Goal: Contribute content: Add original content to the website for others to see

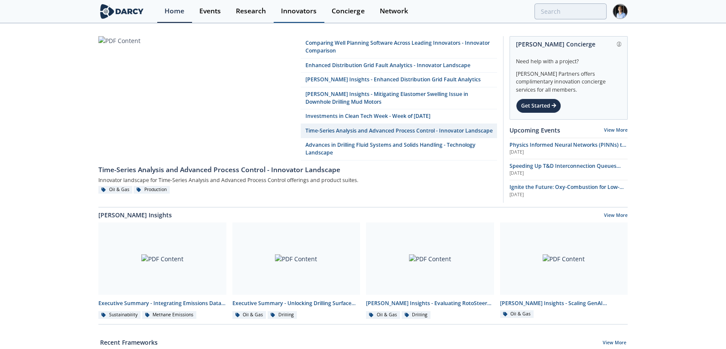
click at [308, 15] on div "Innovators" at bounding box center [299, 11] width 36 height 7
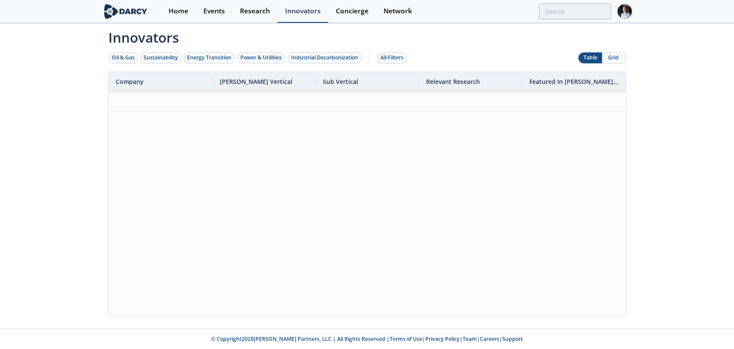
click at [308, 15] on div "Innovators" at bounding box center [303, 11] width 36 height 7
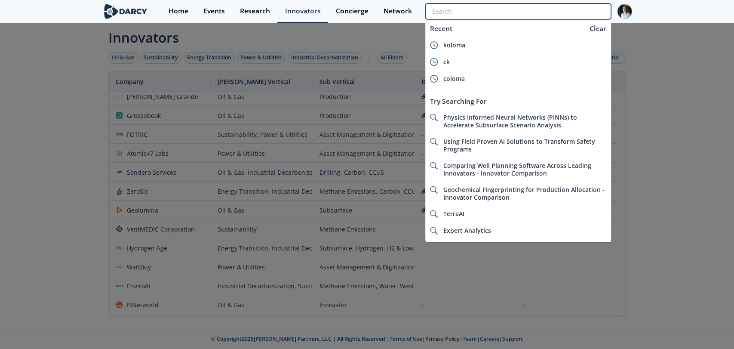
click at [591, 15] on input "search" at bounding box center [517, 11] width 185 height 16
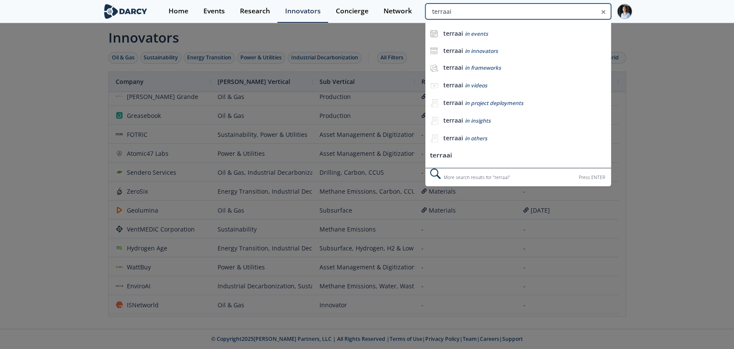
type input "terraai"
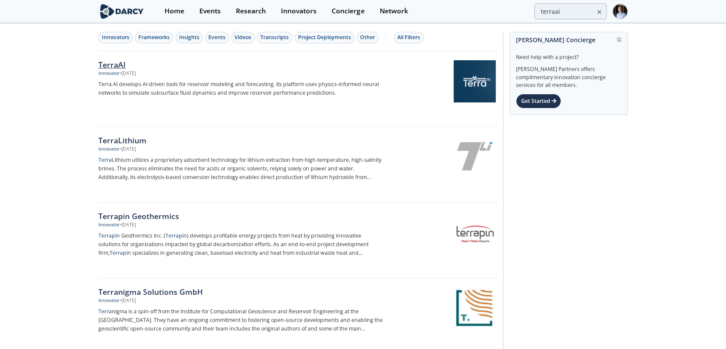
click at [458, 90] on img at bounding box center [475, 81] width 42 height 42
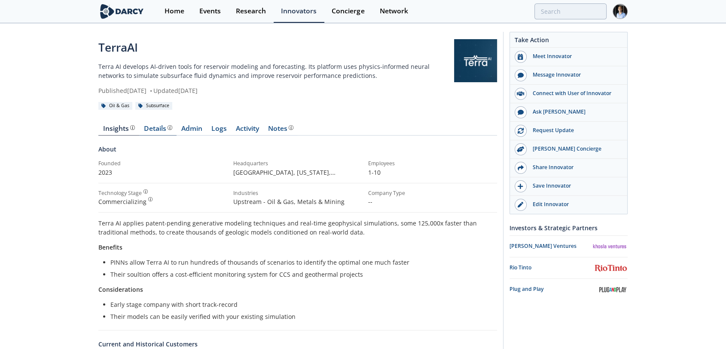
click at [148, 130] on div "Details" at bounding box center [158, 128] width 28 height 7
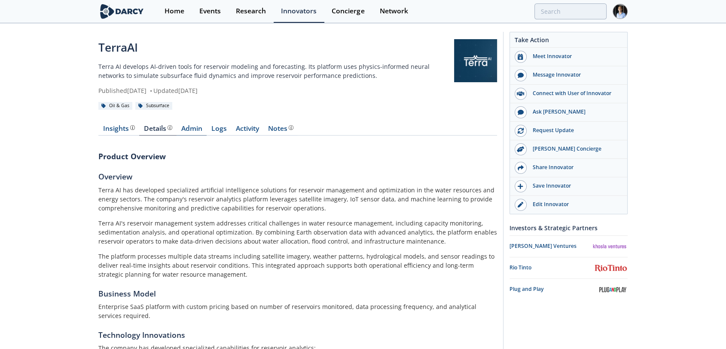
click at [193, 131] on link "Admin" at bounding box center [192, 130] width 30 height 10
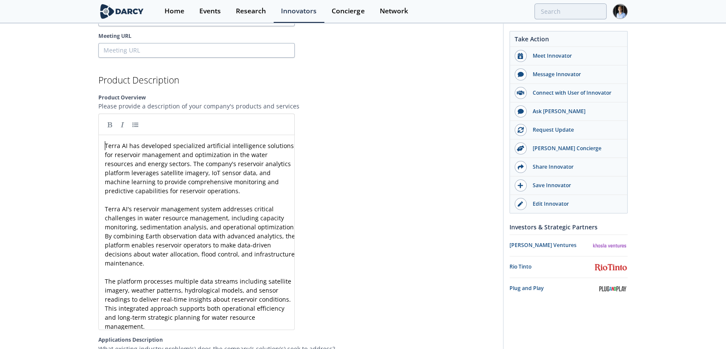
scroll to position [3, 0]
type textarea "-"
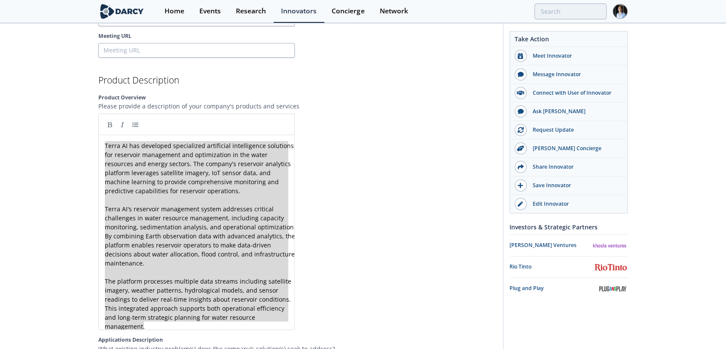
drag, startPoint x: 103, startPoint y: 143, endPoint x: 267, endPoint y: 365, distance: 276.3
paste textarea
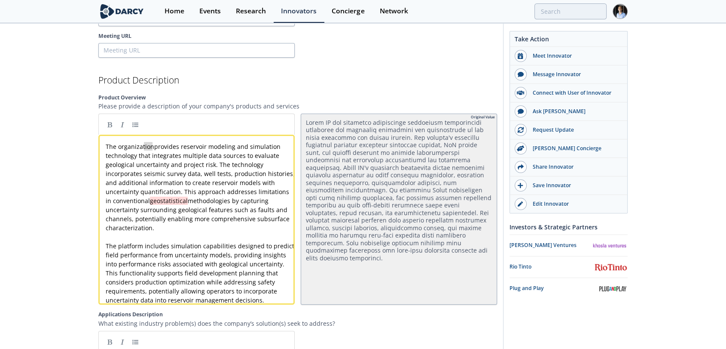
type textarea "The organization"
drag, startPoint x: 153, startPoint y: 144, endPoint x: 42, endPoint y: 125, distance: 112.6
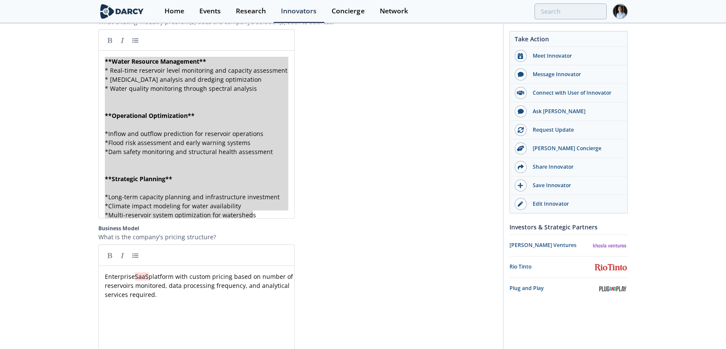
type textarea "**Water Resource Management** * Real-time reservoir level monitoring and capaci…"
drag, startPoint x: 255, startPoint y: 222, endPoint x: 34, endPoint y: 59, distance: 274.8
paste textarea
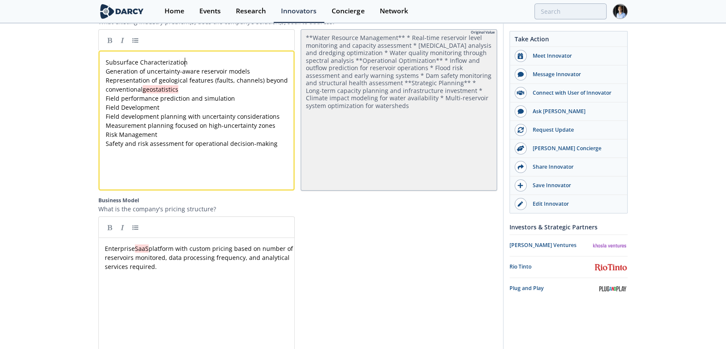
type textarea "Subsurface Characterization"
drag, startPoint x: 189, startPoint y: 65, endPoint x: 24, endPoint y: 50, distance: 165.7
click at [113, 46] on link at bounding box center [109, 40] width 13 height 13
type textarea "Generation of uncertainty-aware reservoir models Representation of geological f…"
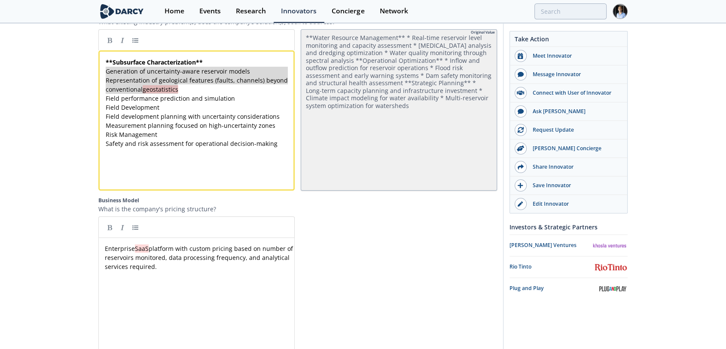
drag, startPoint x: 107, startPoint y: 73, endPoint x: 192, endPoint y: 96, distance: 87.9
click at [136, 43] on link at bounding box center [135, 40] width 13 height 13
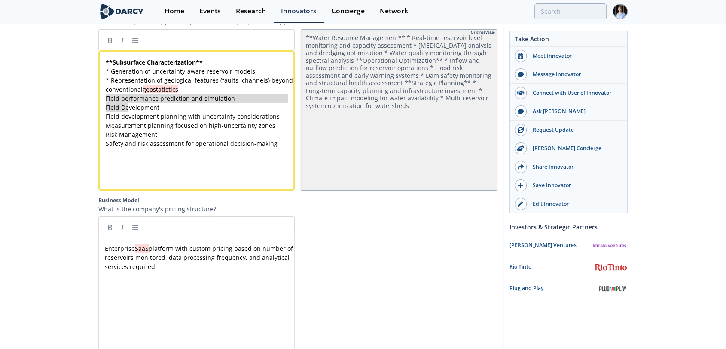
type textarea "Field performance prediction and simulation"
drag, startPoint x: 107, startPoint y: 101, endPoint x: 244, endPoint y: 98, distance: 137.6
click at [112, 44] on link at bounding box center [109, 40] width 13 height 13
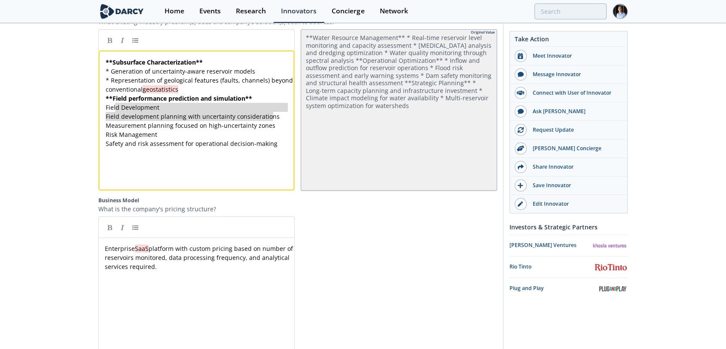
drag, startPoint x: 115, startPoint y: 112, endPoint x: 299, endPoint y: 122, distance: 184.7
type textarea "d Development Field development planning with uncertainty considerations Measur…"
click at [134, 44] on link at bounding box center [135, 40] width 13 height 13
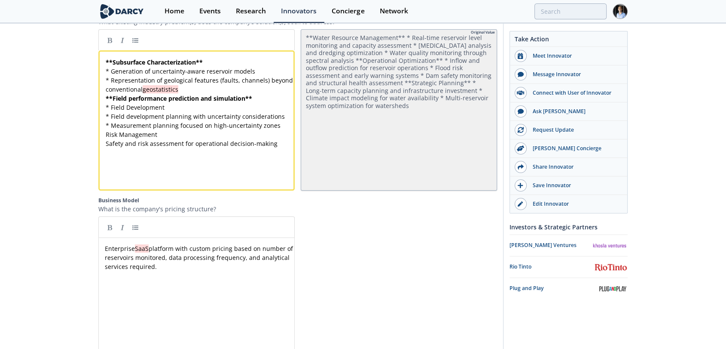
click at [125, 148] on div "x ** Subsurface Characterization ** * Generation of uncertainty-aware reservoir…" at bounding box center [200, 103] width 193 height 90
click at [136, 45] on link at bounding box center [135, 40] width 13 height 13
type textarea "sk Management"
drag, startPoint x: 110, startPoint y: 138, endPoint x: 165, endPoint y: 138, distance: 54.6
type textarea "Risk Management"
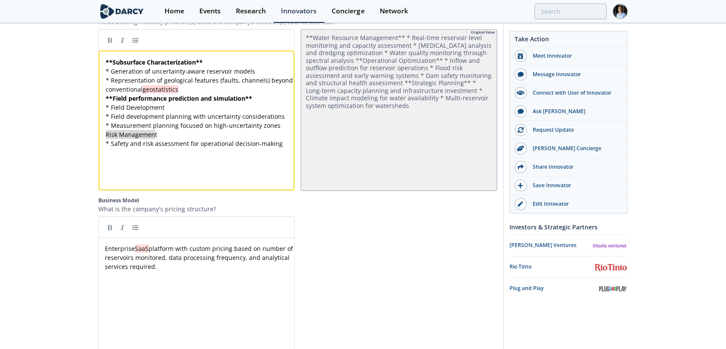
drag, startPoint x: 107, startPoint y: 136, endPoint x: 141, endPoint y: 137, distance: 34.4
click at [107, 42] on link at bounding box center [109, 40] width 13 height 13
click at [279, 130] on pre "* Measurement planning focused on high-uncertainty zones" at bounding box center [200, 125] width 193 height 9
click at [107, 101] on div "x ** Subsurface Characterization ** * Generation of uncertainty-aware reservoir…" at bounding box center [200, 107] width 193 height 99
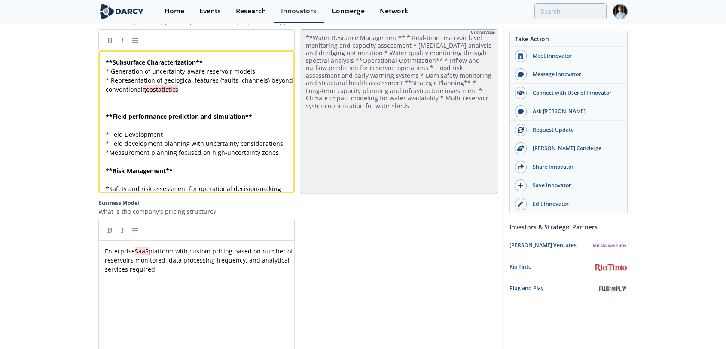
click at [107, 73] on div "x ** Subsurface Characterization ** * Generation of uncertainty-aware reservoir…" at bounding box center [200, 125] width 193 height 135
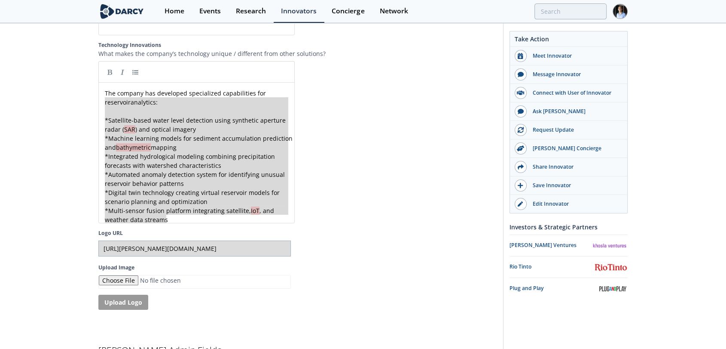
type textarea "The company has developed specialized capabilities for reservoir analytics: * S…"
drag, startPoint x: 185, startPoint y: 235, endPoint x: 38, endPoint y: 63, distance: 226.8
paste textarea
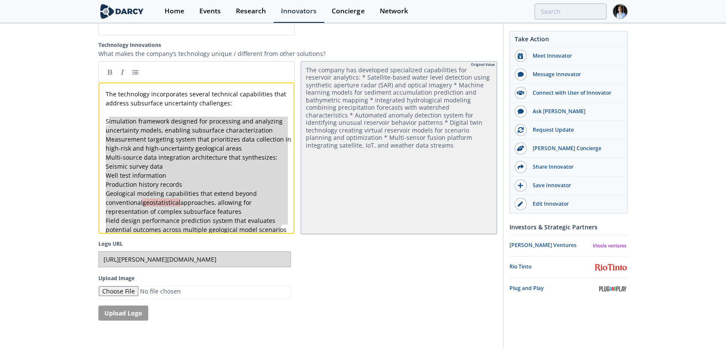
type textarea "Simulation framework designed for processing and analyzing uncertainty models, …"
click at [137, 78] on link at bounding box center [135, 71] width 13 height 13
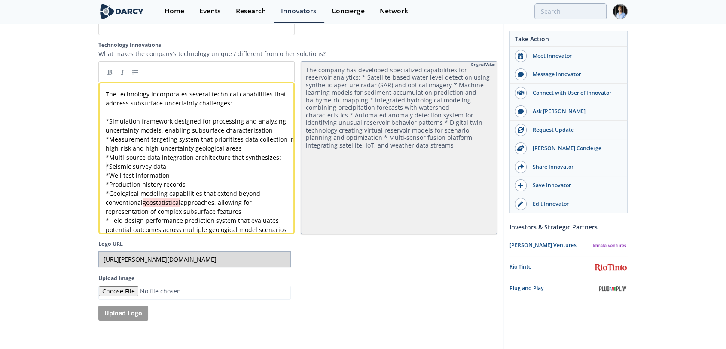
click at [107, 170] on span "*" at bounding box center [107, 166] width 3 height 8
click at [104, 180] on pre "* Well test information" at bounding box center [200, 175] width 193 height 9
click at [104, 189] on pre "* Production history records" at bounding box center [200, 184] width 193 height 9
click at [113, 175] on div "x The technology incorporates several technical capabilities that address subsu…" at bounding box center [200, 161] width 193 height 144
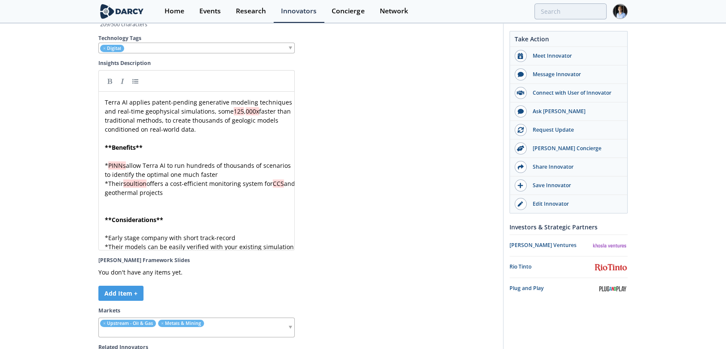
scroll to position [2199, 0]
click at [218, 135] on pre "Terra AI applies patent-pending generative modeling techniques and real-time ge…" at bounding box center [200, 116] width 194 height 36
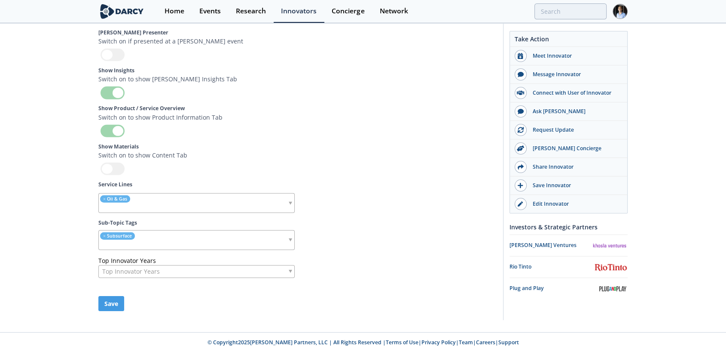
scroll to position [2633, 0]
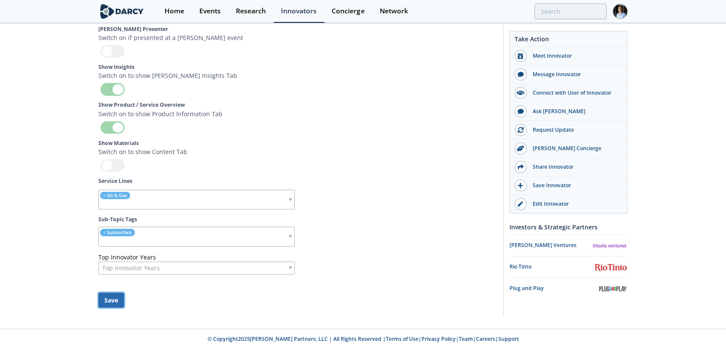
click at [119, 307] on button "Save" at bounding box center [111, 299] width 26 height 15
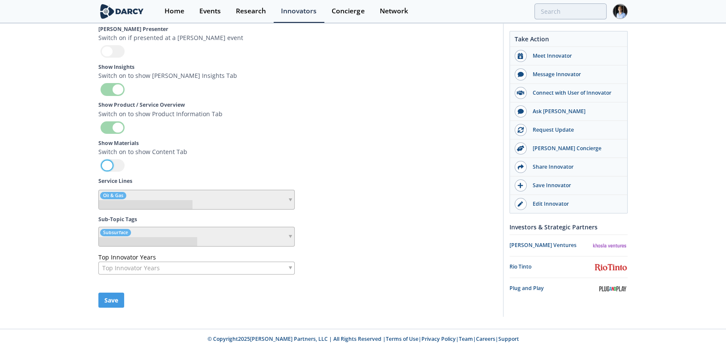
click at [117, 171] on div at bounding box center [113, 165] width 24 height 12
click at [0, 0] on input "checkbox" at bounding box center [0, 0] width 0 height 0
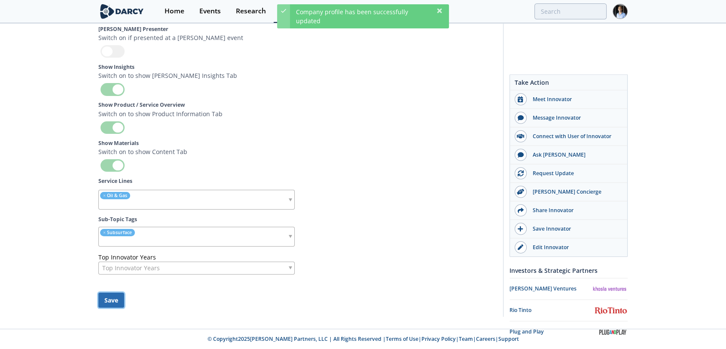
click at [117, 307] on button "Save" at bounding box center [111, 299] width 26 height 15
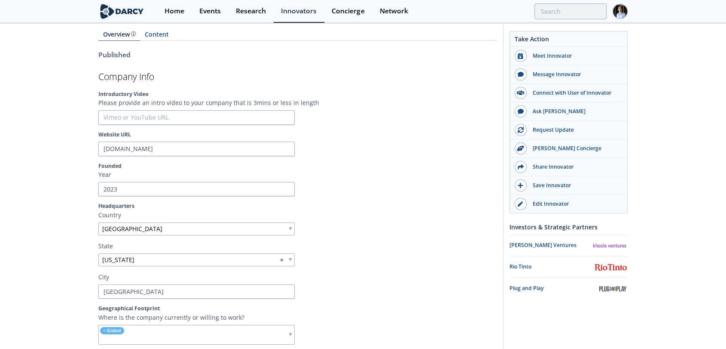
scroll to position [0, 0]
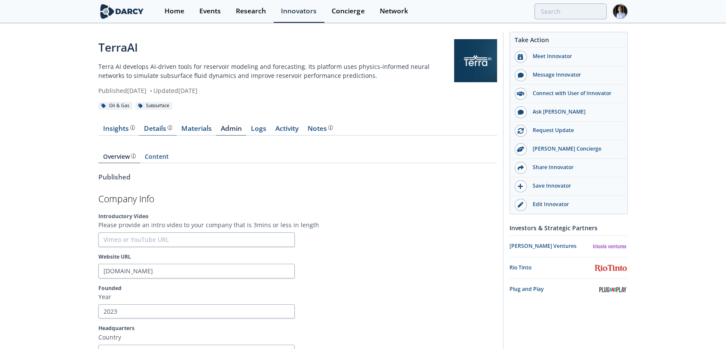
click at [158, 131] on div "Details" at bounding box center [158, 128] width 28 height 7
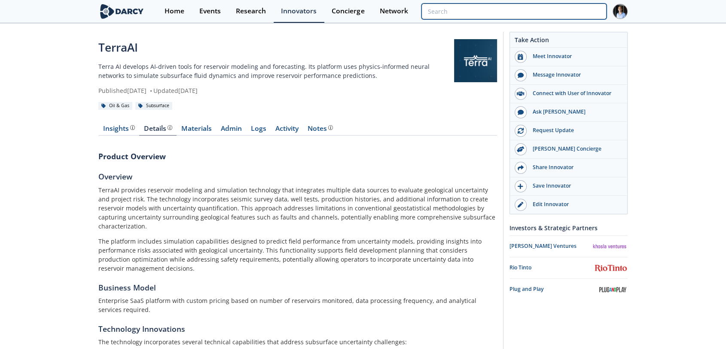
click at [574, 16] on input "search" at bounding box center [514, 11] width 185 height 16
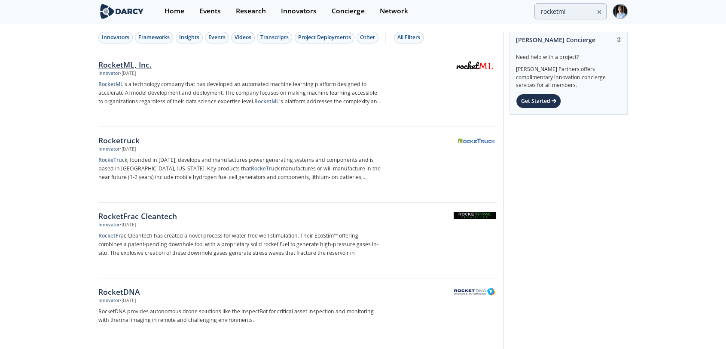
click at [450, 68] on div at bounding box center [443, 81] width 108 height 42
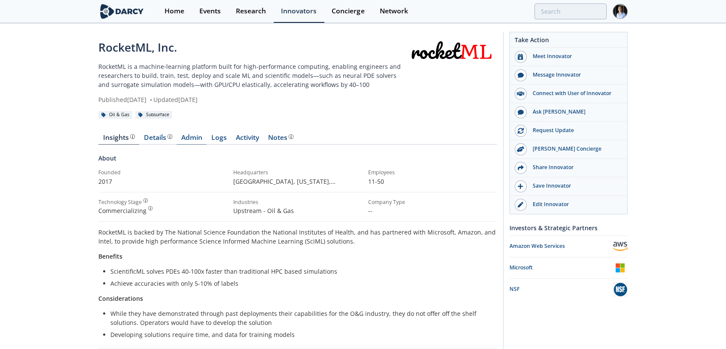
click at [194, 140] on link "Admin" at bounding box center [192, 139] width 30 height 10
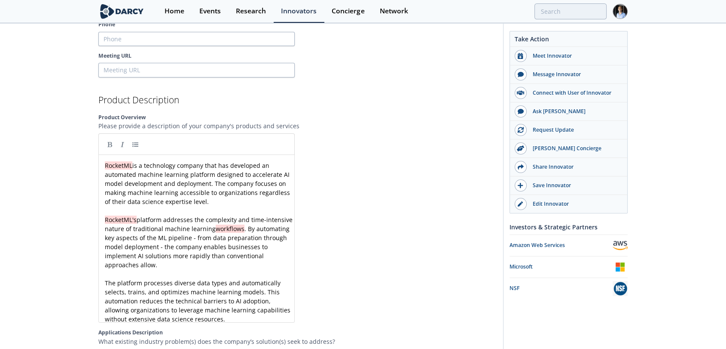
scroll to position [948, 0]
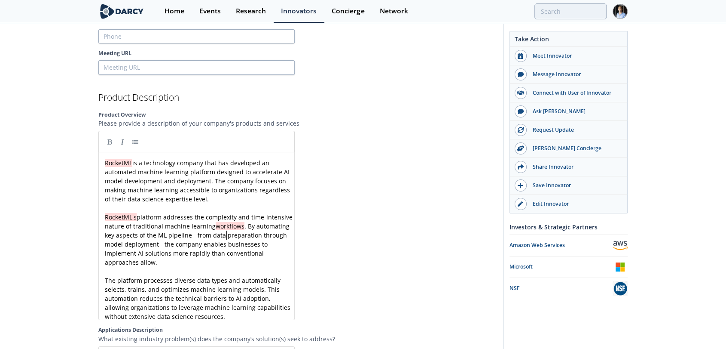
click at [227, 236] on div "RocketML is a technology company that has developed an automated machine learni…" at bounding box center [200, 239] width 194 height 162
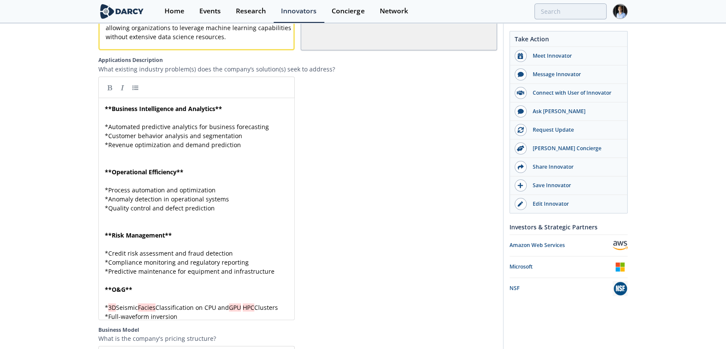
scroll to position [1220, 0]
click at [209, 256] on pre "* Credit risk assessment and fraud detection" at bounding box center [200, 251] width 194 height 9
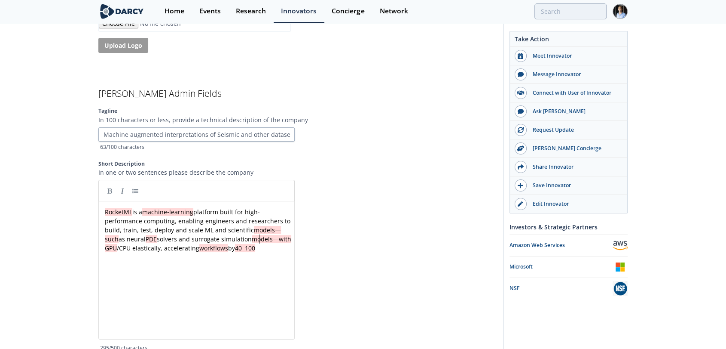
scroll to position [3, 0]
click at [259, 246] on div "xxxxxxxxxx RocketML is a machine‑learning platform built for high-performance c…" at bounding box center [200, 229] width 194 height 45
click at [269, 243] on div "xxxxxxxxxx RocketML is a machine‑learning platform built for high-performance c…" at bounding box center [200, 229] width 194 height 45
drag, startPoint x: 272, startPoint y: 239, endPoint x: 263, endPoint y: 252, distance: 15.4
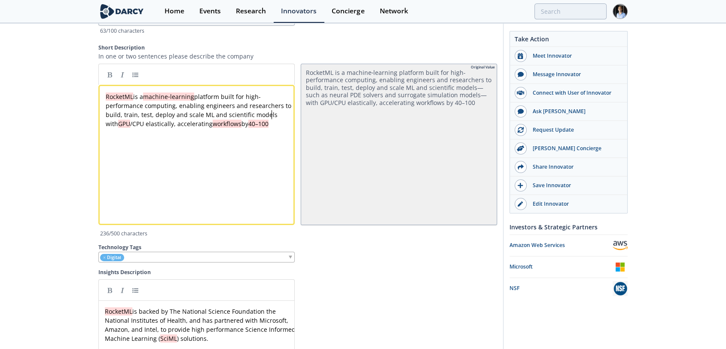
scroll to position [2052, 0]
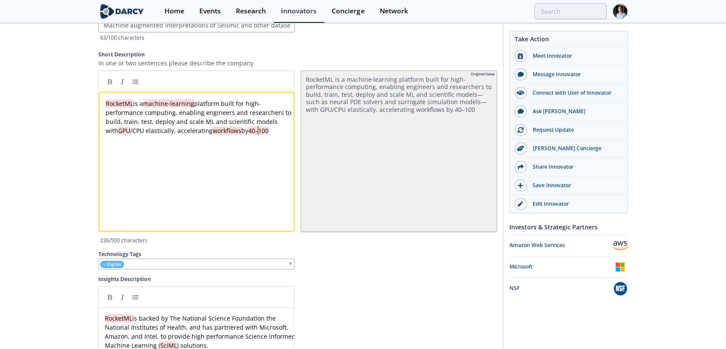
click at [279, 160] on div "x RocketML is a machine‑learning platform built for high-performance computing,…" at bounding box center [203, 168] width 198 height 142
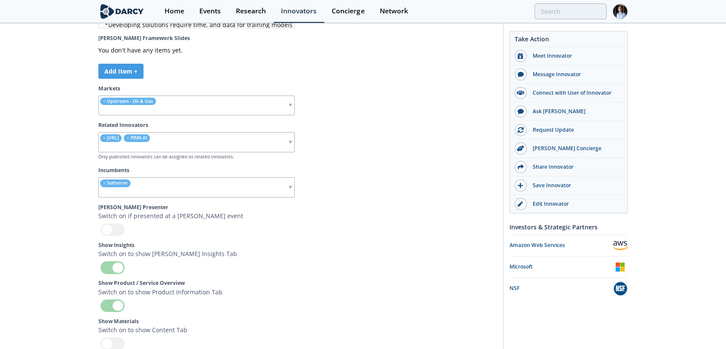
scroll to position [2703, 0]
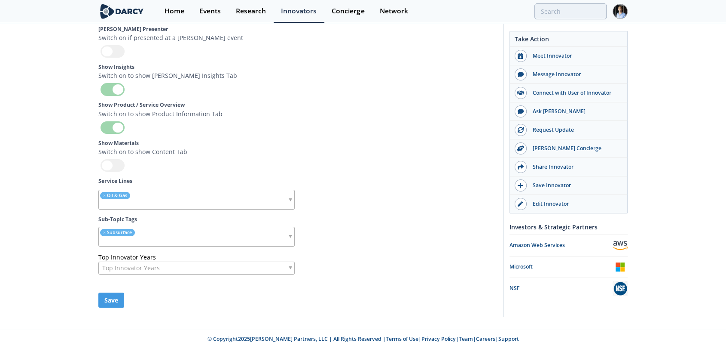
click at [113, 302] on button "Save" at bounding box center [111, 299] width 26 height 15
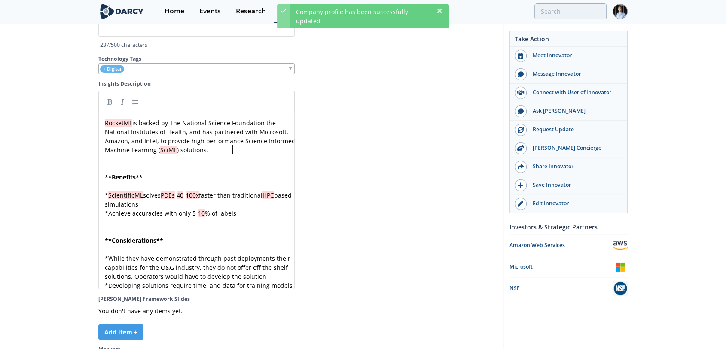
scroll to position [3, 0]
click at [269, 154] on pre "RocketML is backed by The National Science Foundation the National Institutes o…" at bounding box center [200, 136] width 194 height 36
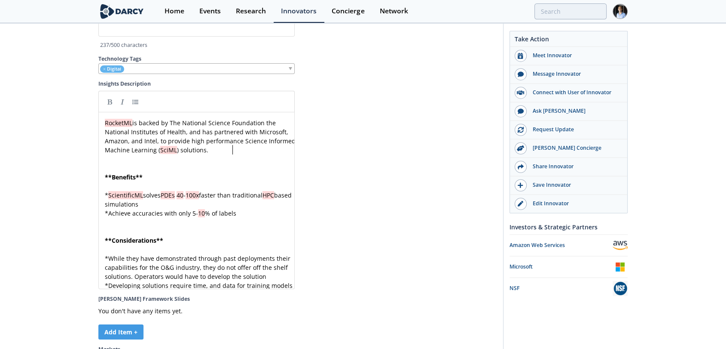
click at [269, 154] on pre "RocketML is backed by The National Science Foundation the National Institutes o…" at bounding box center [200, 136] width 194 height 36
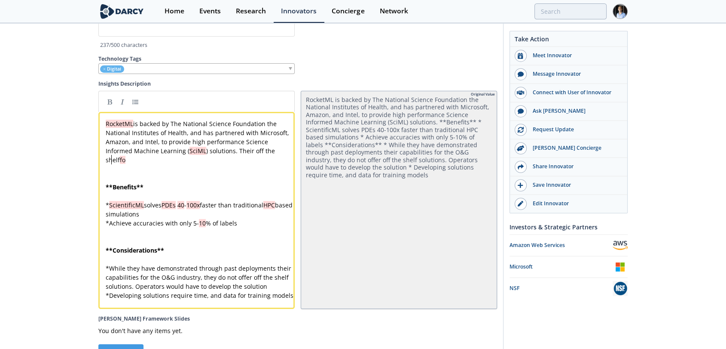
scroll to position [0, 0]
click at [271, 159] on div "xxxxxxxxxx RocketML is backed by The National Science Foundation the National I…" at bounding box center [200, 209] width 193 height 181
click at [263, 173] on pre "​" at bounding box center [200, 168] width 193 height 9
click at [263, 164] on pre "RocketML is backed by The National Science Foundation the National Institutes o…" at bounding box center [200, 141] width 193 height 45
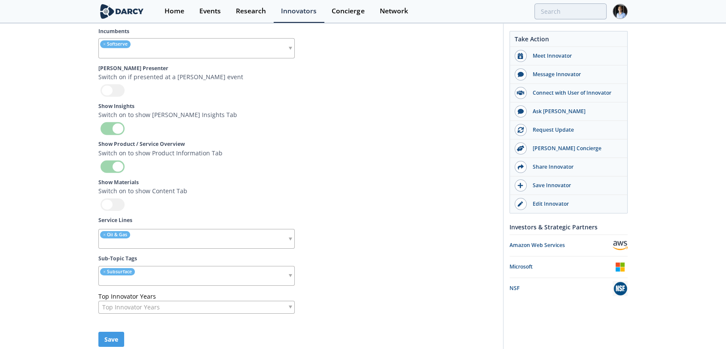
scroll to position [2729, 0]
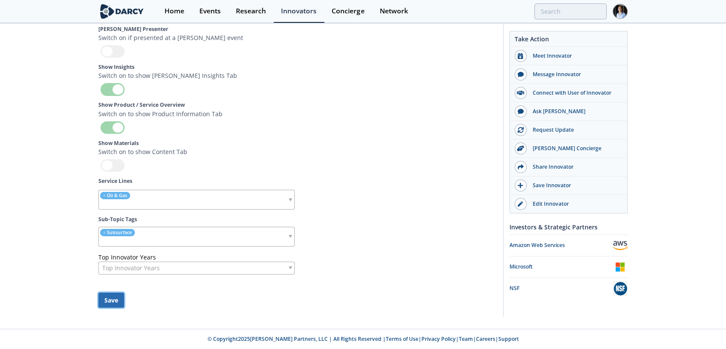
click at [116, 300] on button "Save" at bounding box center [111, 299] width 26 height 15
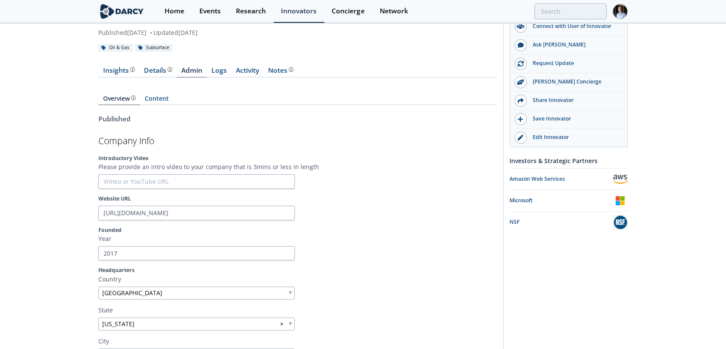
scroll to position [0, 0]
